Goal: Transaction & Acquisition: Purchase product/service

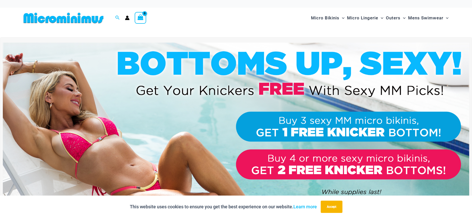
click at [332, 122] on img at bounding box center [236, 122] width 466 height 158
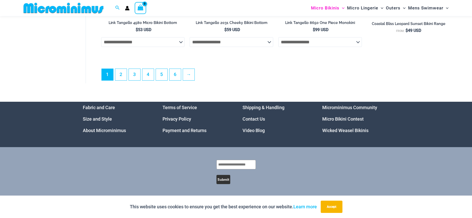
scroll to position [1499, 0]
click at [127, 76] on ul "1 2 3 4 5 6 →" at bounding box center [275, 76] width 349 height 15
click at [123, 76] on link "2" at bounding box center [120, 74] width 11 height 12
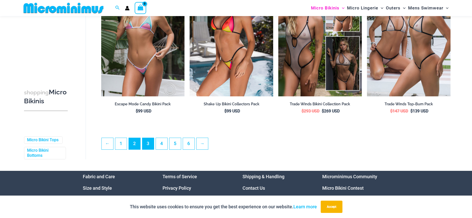
scroll to position [1316, 0]
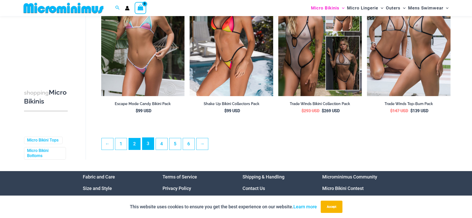
click at [148, 150] on link "3" at bounding box center [147, 144] width 11 height 12
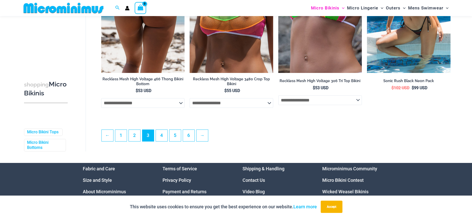
scroll to position [1404, 0]
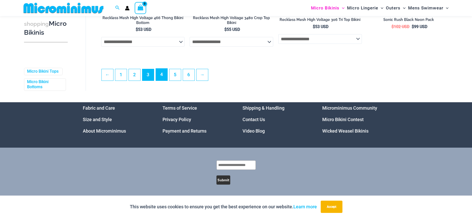
click at [162, 76] on link "4" at bounding box center [161, 75] width 11 height 12
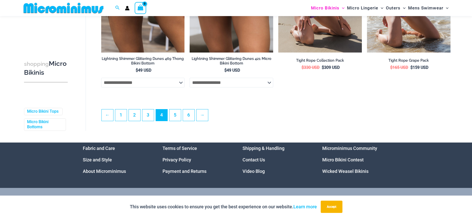
scroll to position [1397, 0]
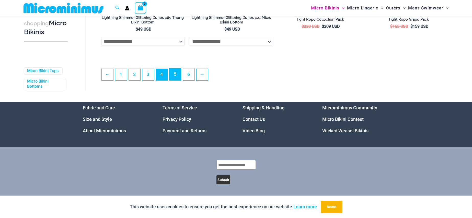
click at [172, 80] on link "5" at bounding box center [174, 74] width 11 height 12
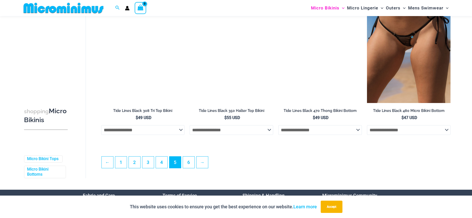
scroll to position [1382, 0]
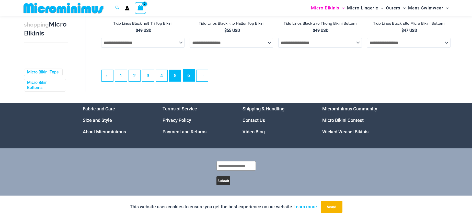
click at [192, 78] on link "6" at bounding box center [188, 75] width 11 height 12
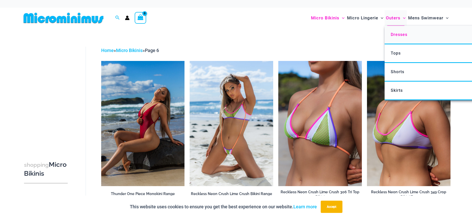
click at [395, 37] on span "Dresses" at bounding box center [398, 34] width 17 height 5
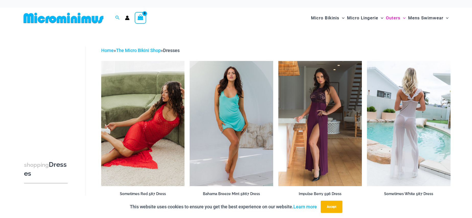
click at [408, 112] on img at bounding box center [409, 123] width 84 height 125
